Goal: Task Accomplishment & Management: Complete application form

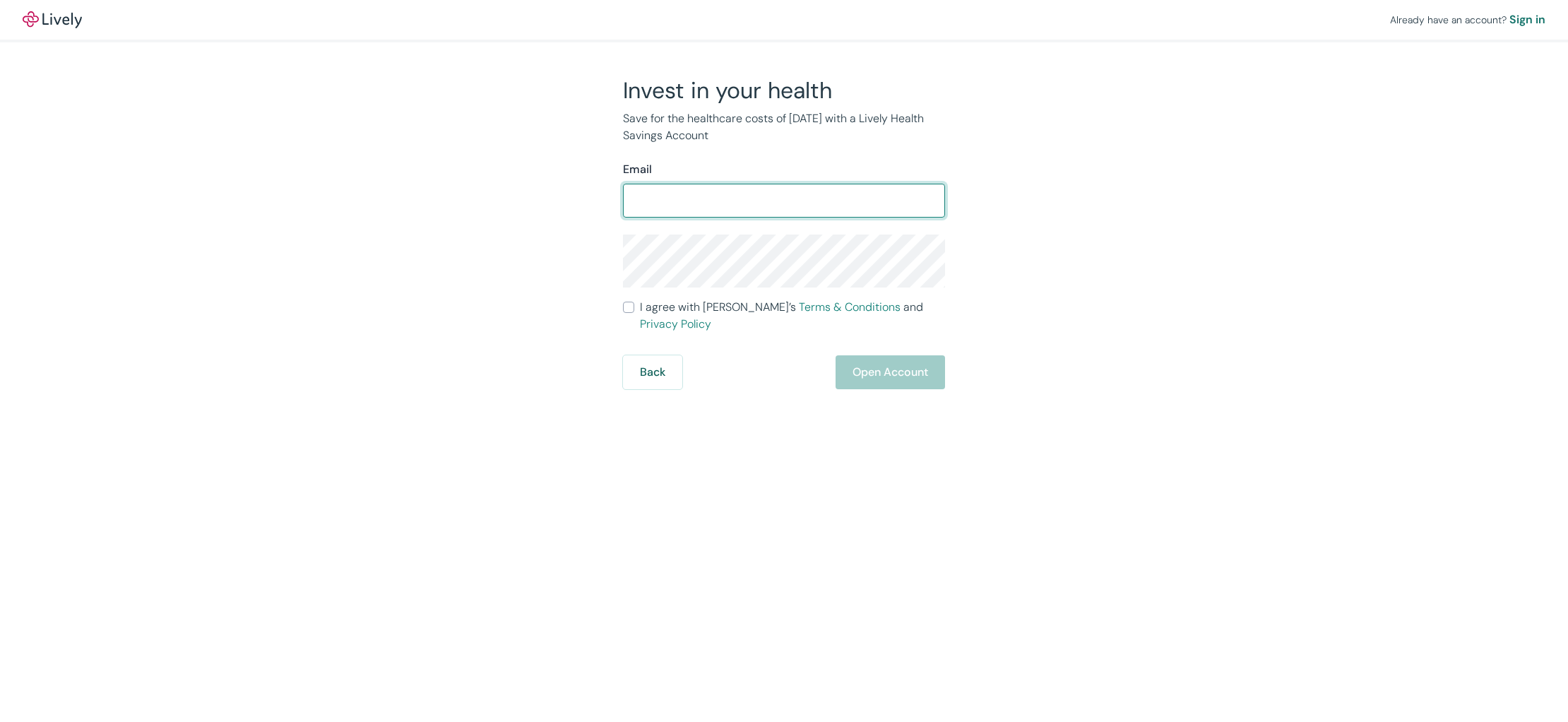
click at [657, 202] on input "Email" at bounding box center [784, 201] width 322 height 28
type input "[EMAIL_ADDRESS][DOMAIN_NAME]"
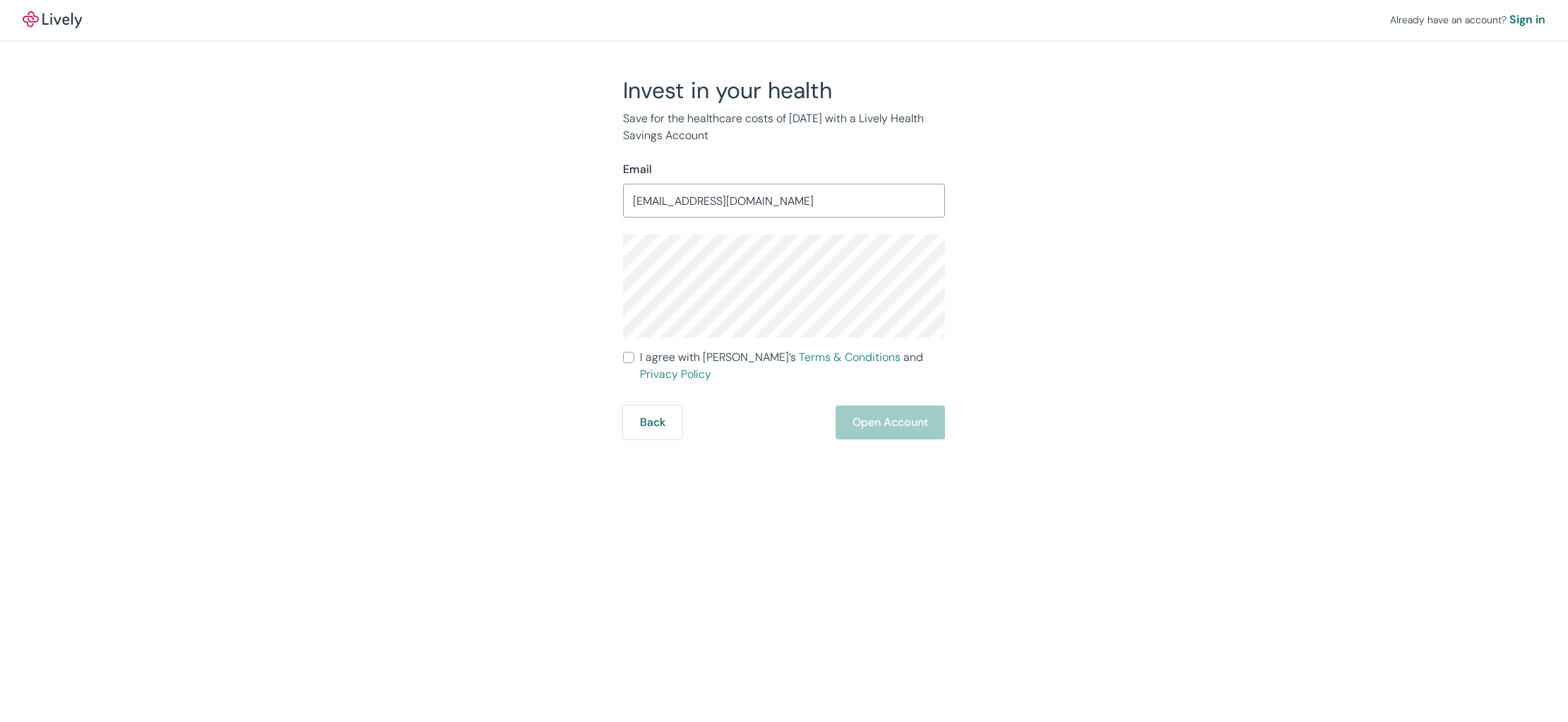
click at [625, 353] on input "I agree with Lively’s Terms & Conditions and Privacy Policy" at bounding box center [629, 357] width 11 height 11
checkbox input "true"
click at [872, 419] on button "Open Account" at bounding box center [890, 423] width 109 height 34
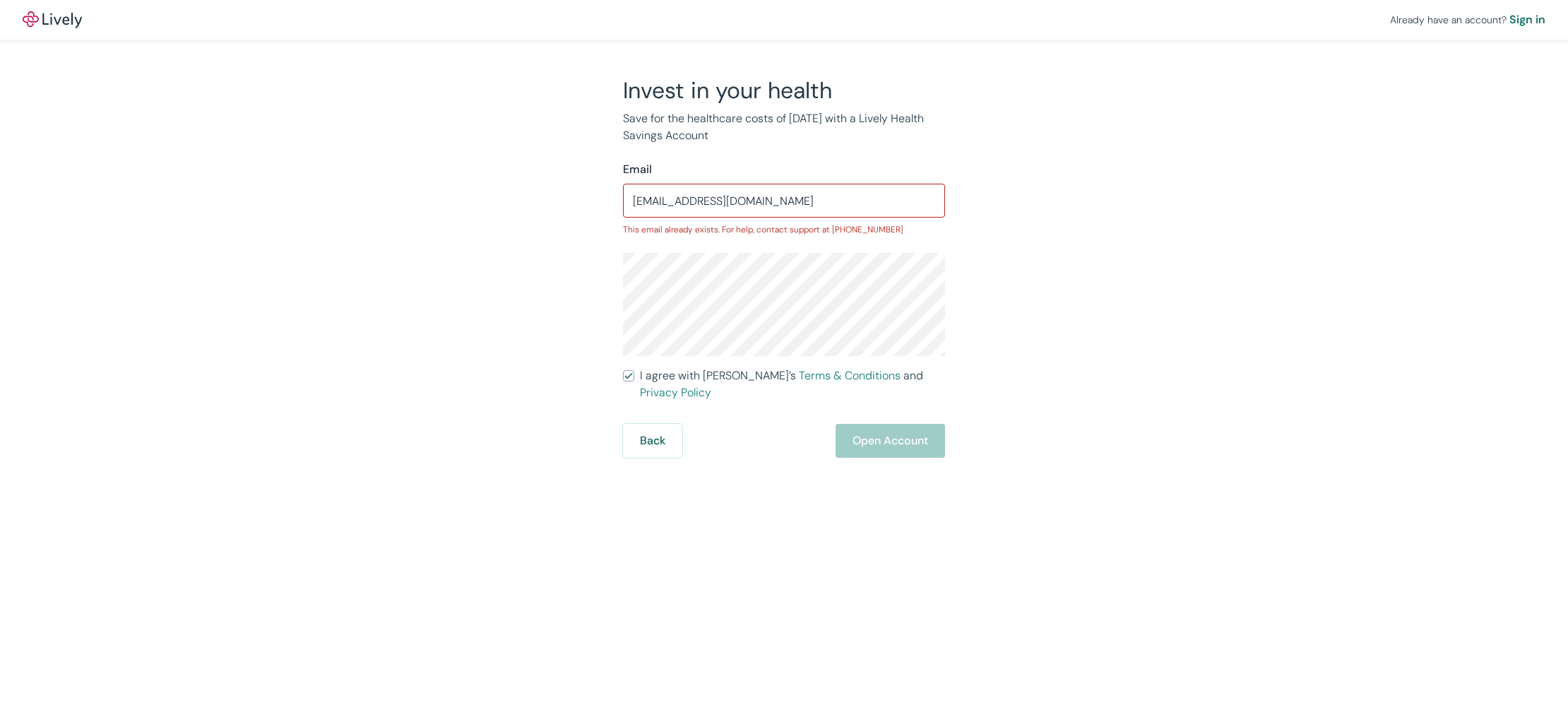
click at [561, 325] on div "Invest in your health Save for the healthcare costs of [DATE] with a Lively Hea…" at bounding box center [775, 267] width 678 height 382
click at [757, 438] on div "Back Open Account" at bounding box center [784, 440] width 322 height 34
click at [851, 427] on div "Back Open Account" at bounding box center [784, 440] width 322 height 34
click at [701, 425] on div "Back Open Account" at bounding box center [784, 440] width 322 height 34
click at [814, 211] on input "[EMAIL_ADDRESS][DOMAIN_NAME]" at bounding box center [784, 201] width 322 height 28
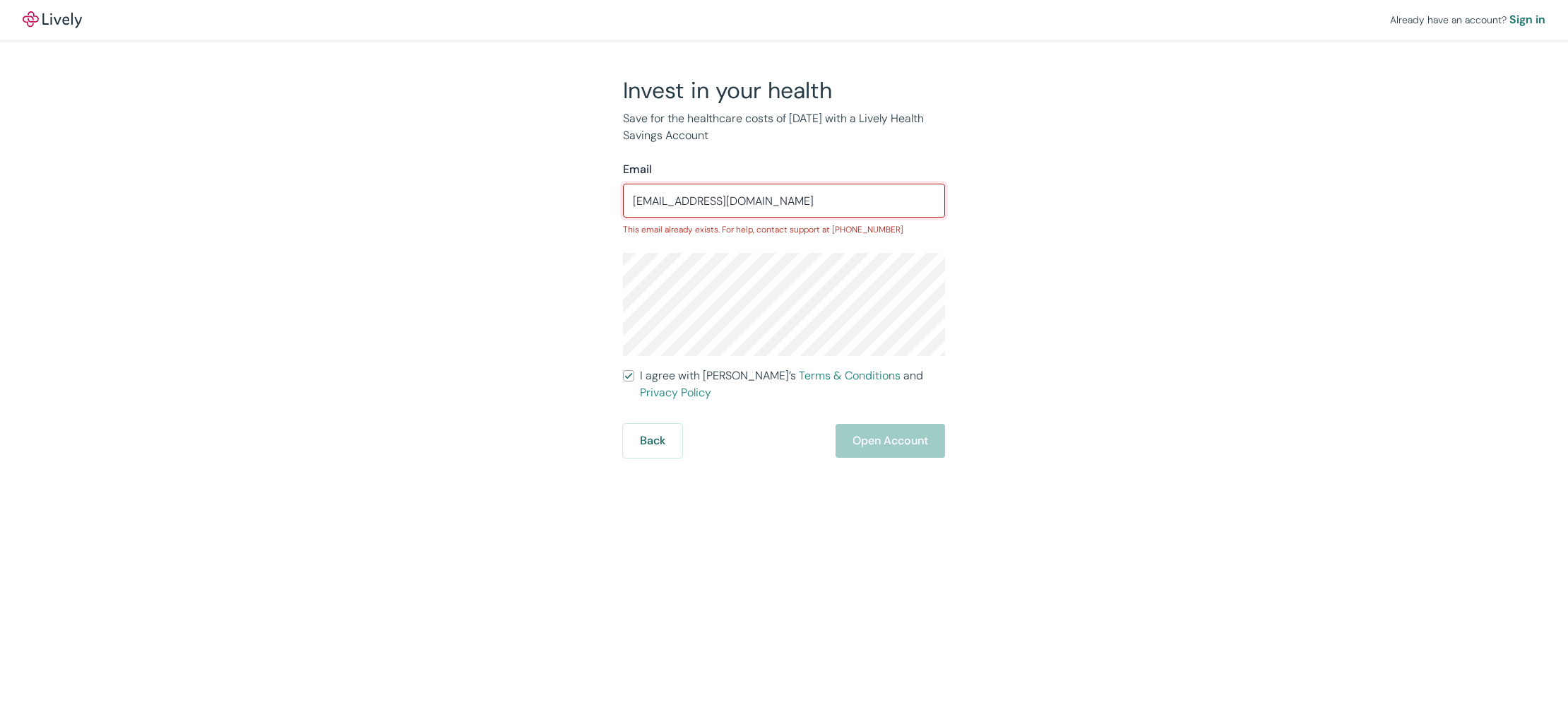
drag, startPoint x: 815, startPoint y: 206, endPoint x: 616, endPoint y: 187, distance: 199.9
click at [616, 187] on div "Invest in your health Save for the healthcare costs of [DATE] with a Lively Hea…" at bounding box center [776, 267] width 340 height 382
type input "[EMAIL_ADDRESS][DOMAIN_NAME]"
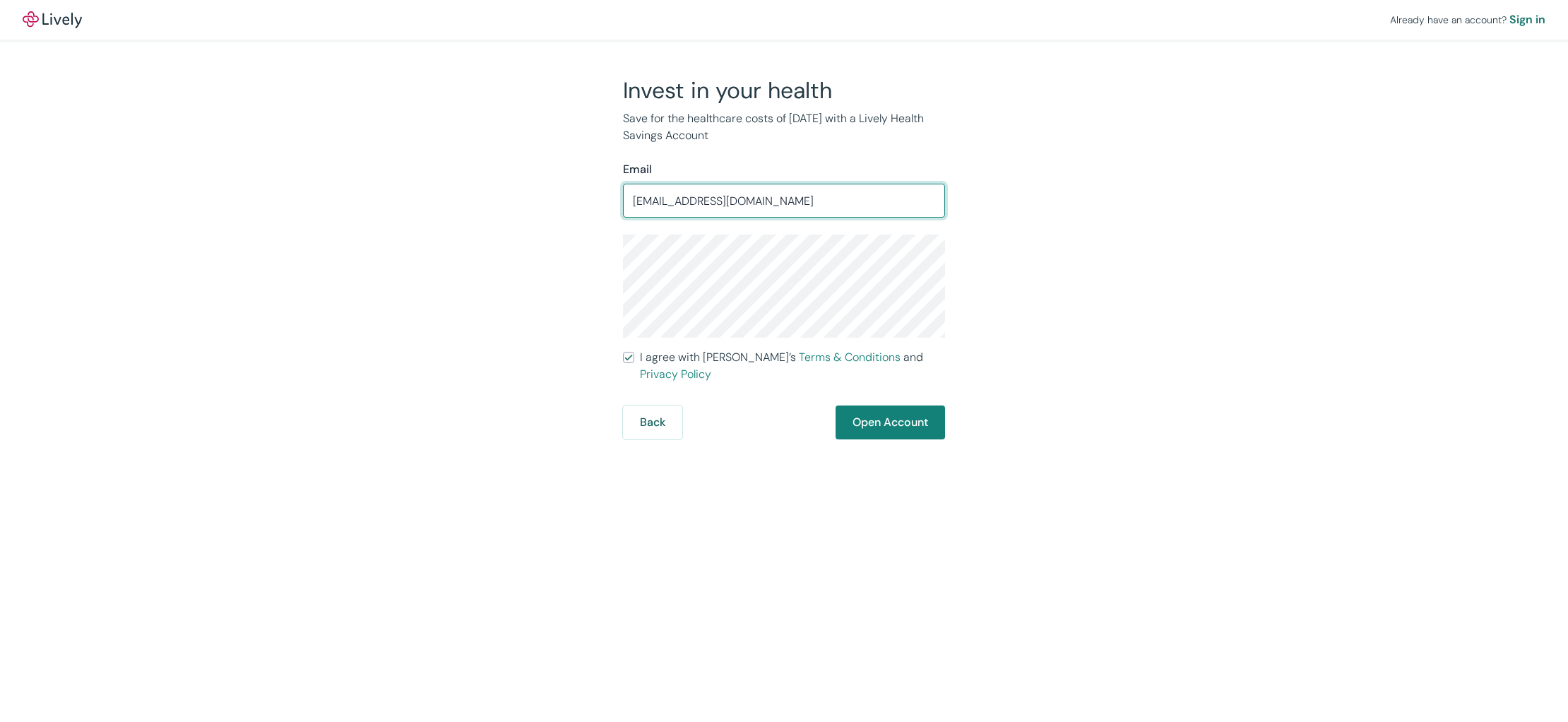
click at [493, 221] on div "Invest in your health Save for the healthcare costs of [DATE] with a Lively Hea…" at bounding box center [775, 257] width 678 height 363
click at [897, 414] on button "Open Account" at bounding box center [890, 423] width 109 height 34
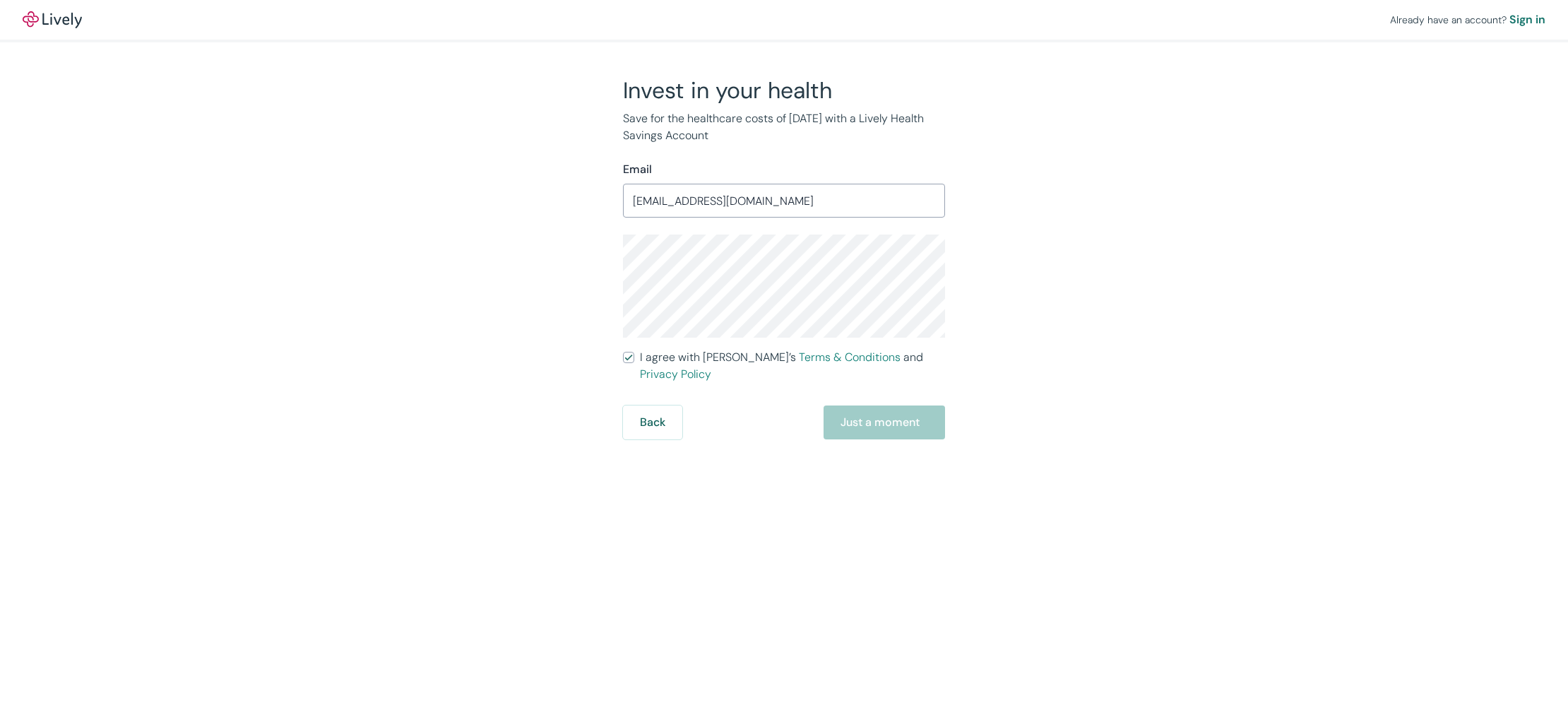
drag, startPoint x: 869, startPoint y: 414, endPoint x: 857, endPoint y: 415, distance: 12.0
click at [869, 414] on div "Back Just a moment" at bounding box center [784, 423] width 322 height 34
click at [858, 411] on div "Back Just a moment" at bounding box center [784, 423] width 322 height 34
drag, startPoint x: 857, startPoint y: 406, endPoint x: 823, endPoint y: 402, distance: 34.2
click at [856, 406] on div "Back Just a moment" at bounding box center [784, 423] width 322 height 34
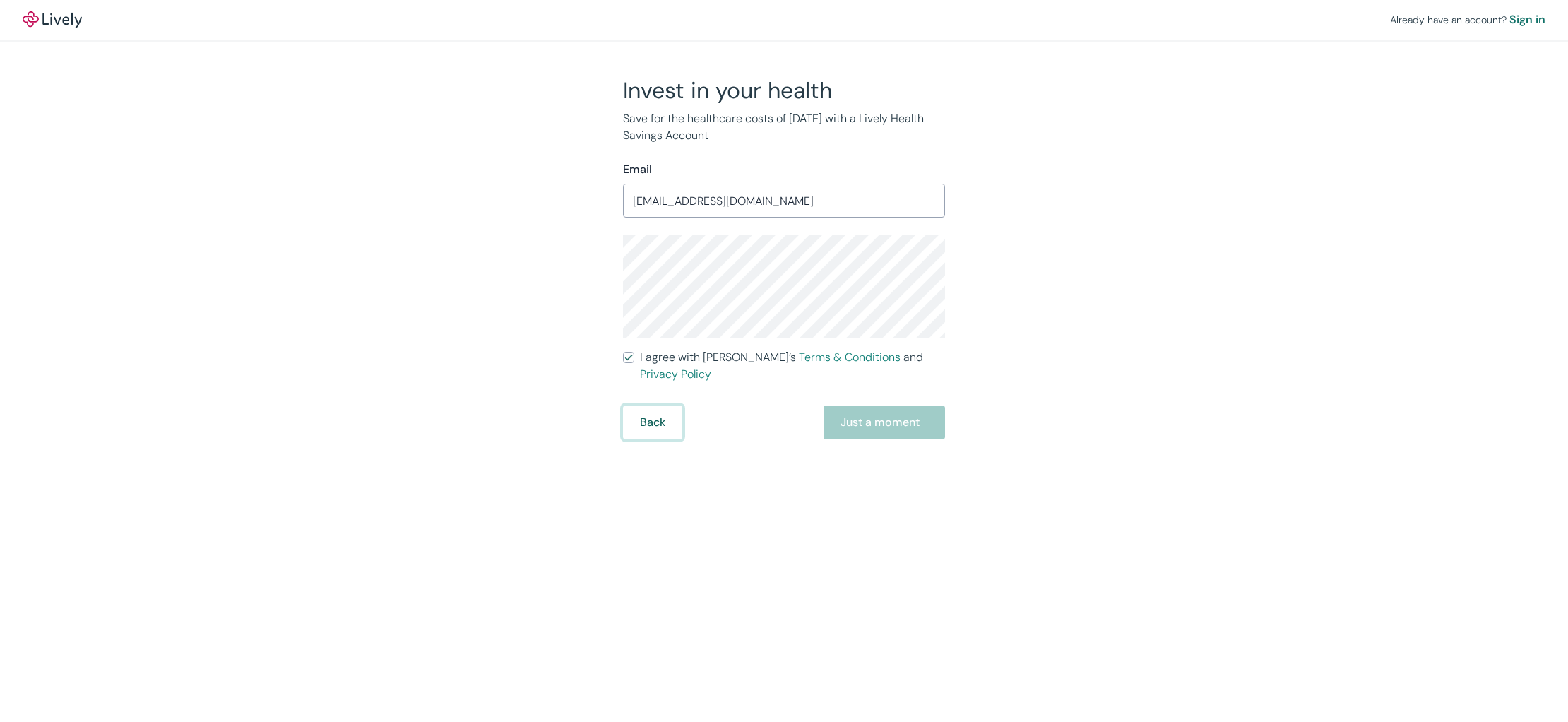
click at [651, 410] on button "Back" at bounding box center [653, 423] width 60 height 34
